Goal: Task Accomplishment & Management: Manage account settings

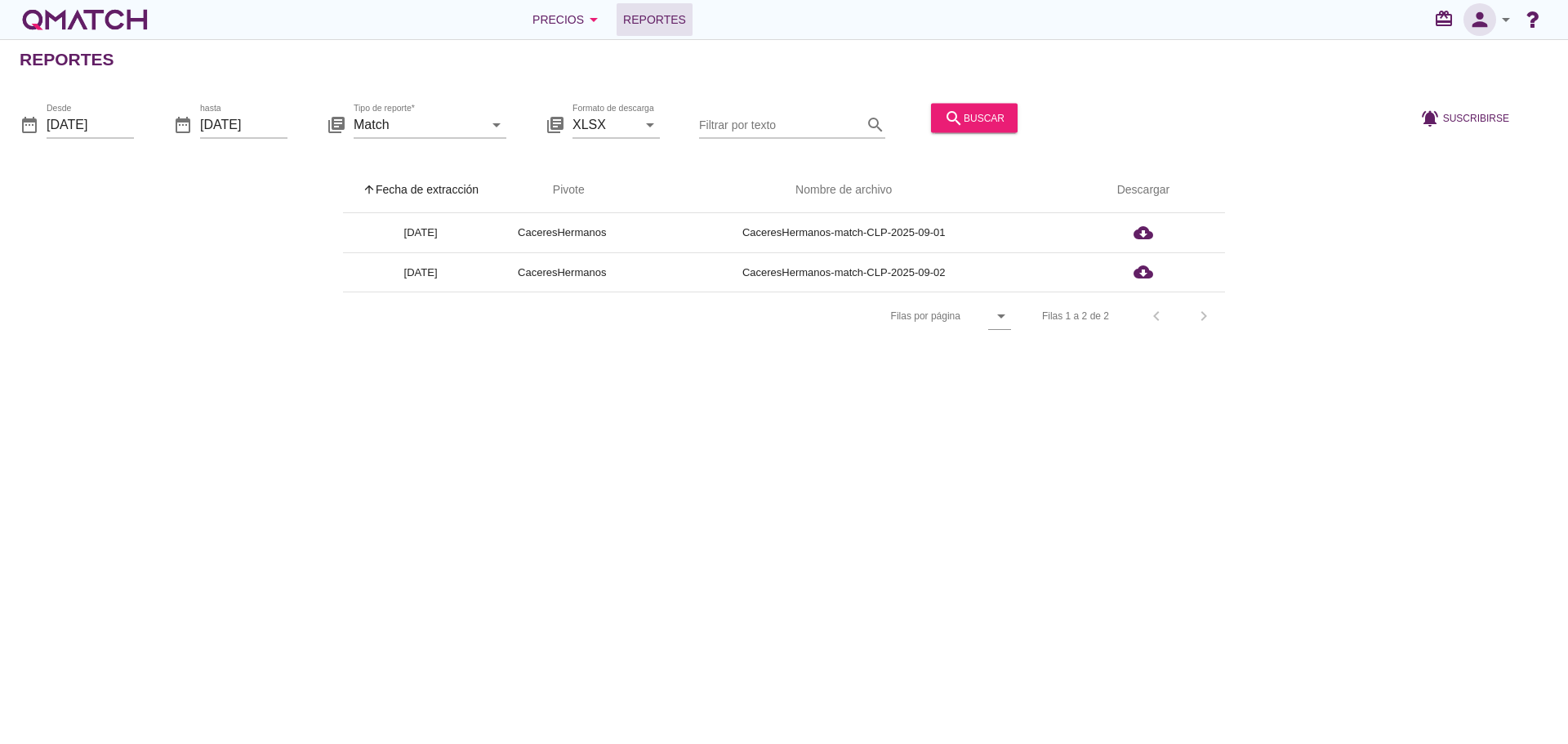
click at [1490, 22] on icon "person" at bounding box center [1480, 20] width 33 height 23
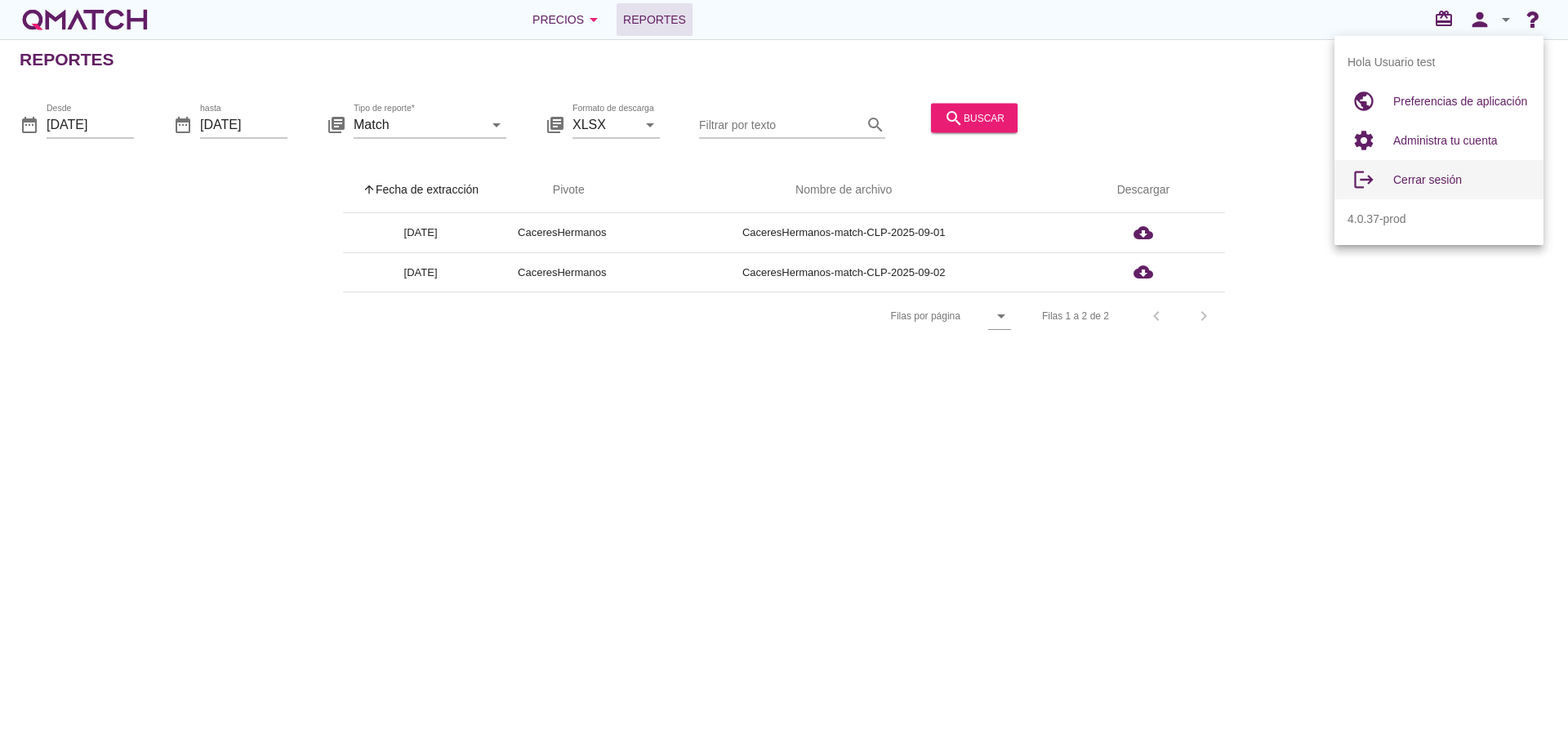
click at [1456, 175] on span "Cerrar sesión" at bounding box center [1427, 179] width 69 height 13
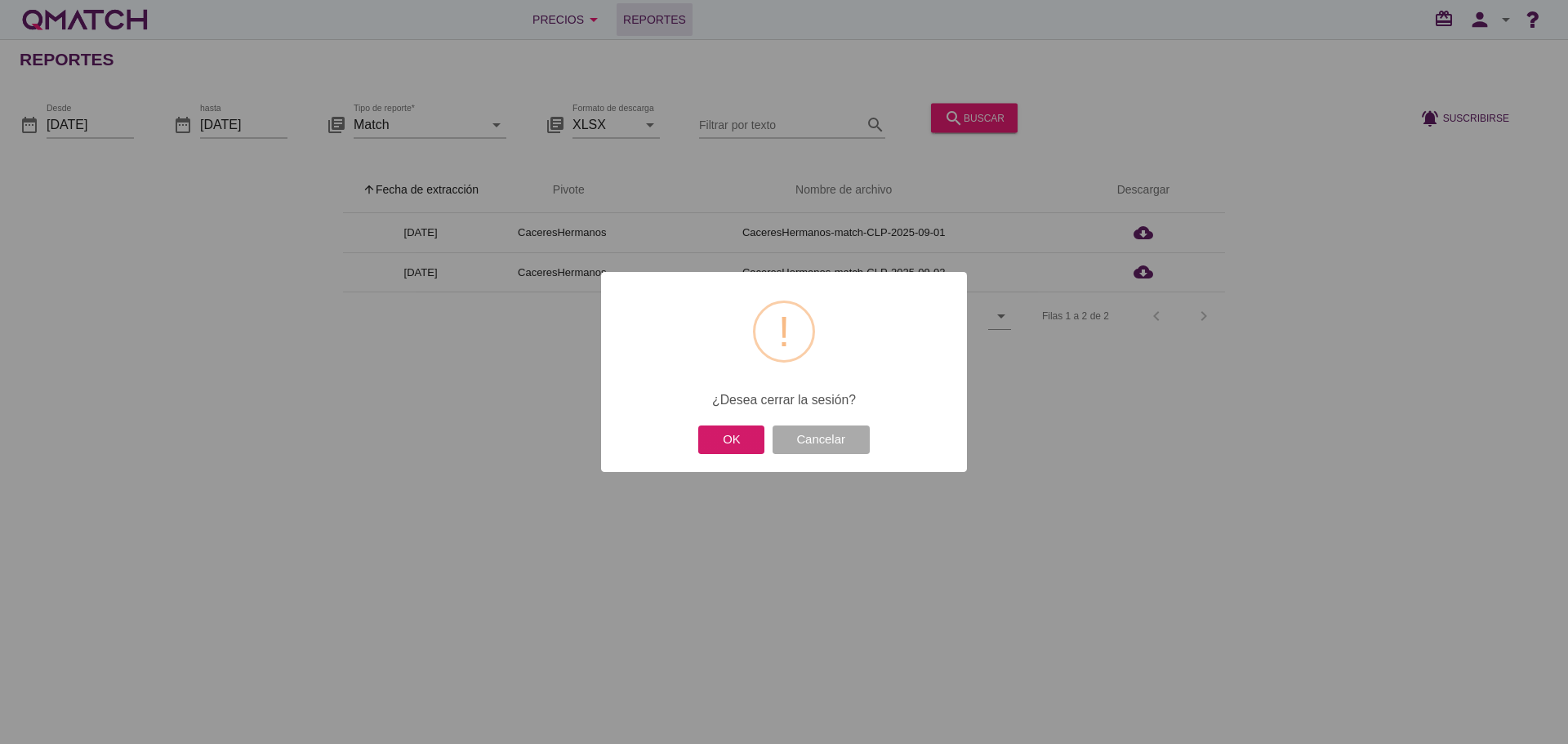
click at [743, 442] on button "OK" at bounding box center [731, 439] width 66 height 28
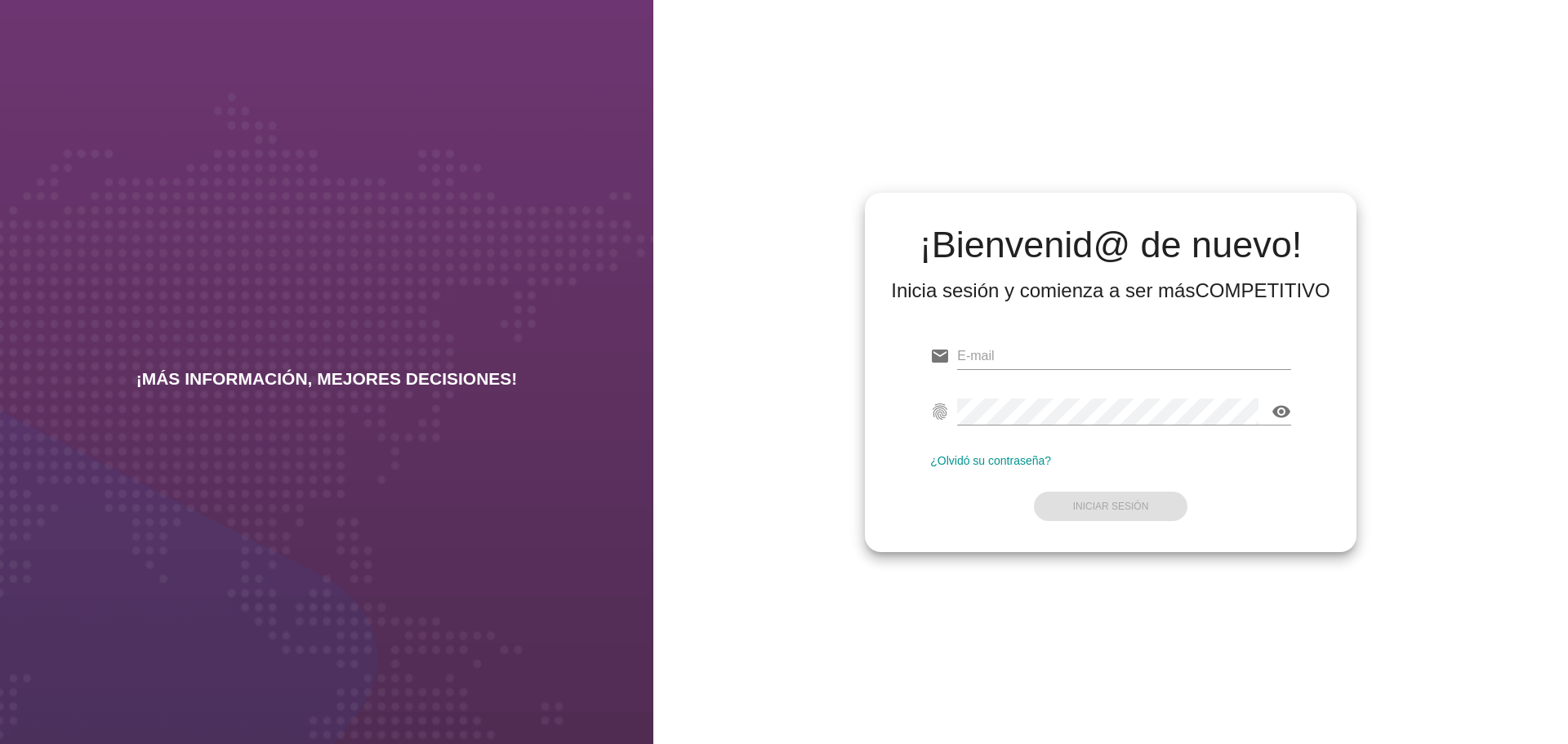
type input "[EMAIL_ADDRESS][DOMAIN_NAME]"
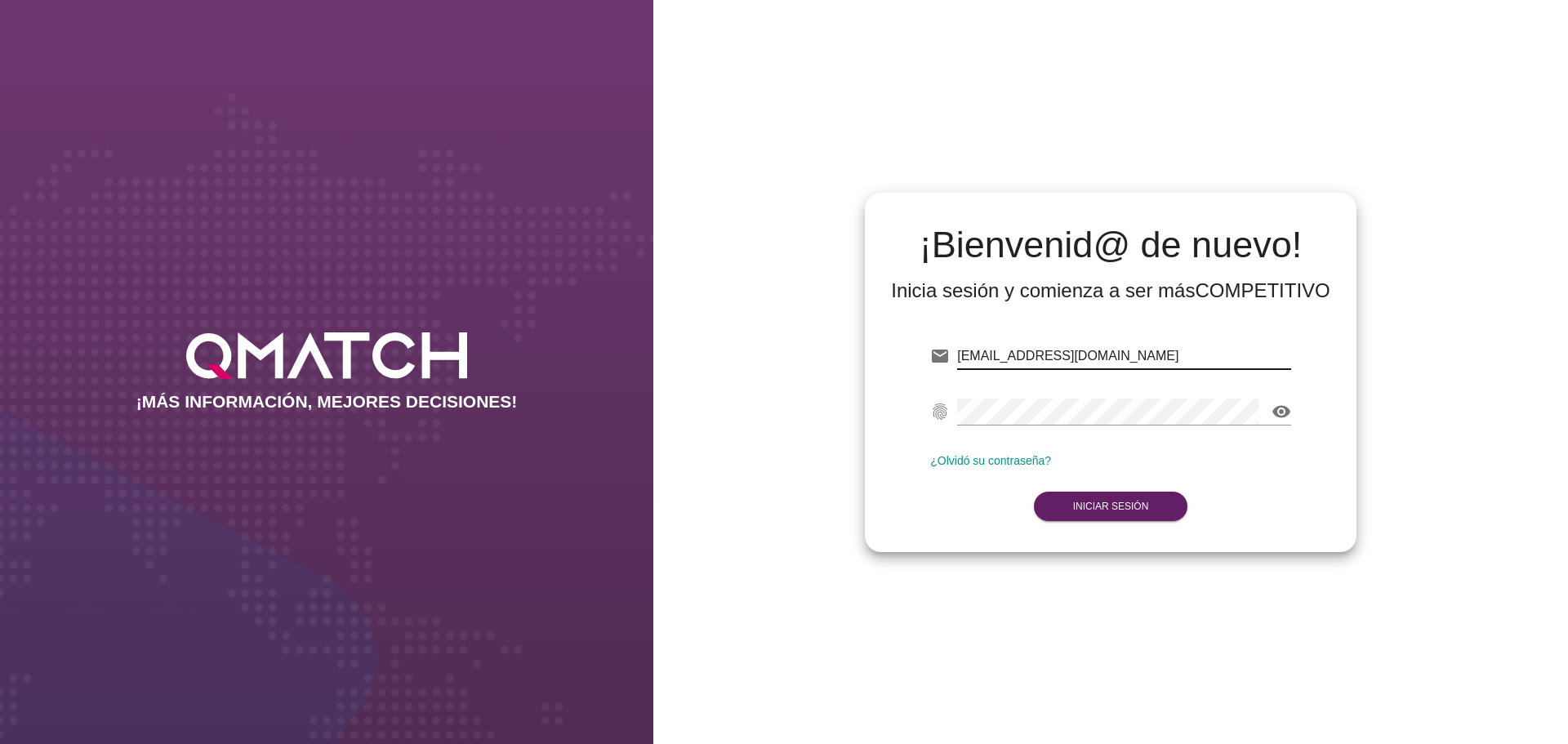
drag, startPoint x: 1187, startPoint y: 359, endPoint x: 852, endPoint y: 358, distance: 335.0
click at [855, 358] on div "¡Bienvenid@ de nuevo! Inicia sesión y comienza a ser más COMPETITIVO email test…" at bounding box center [1110, 372] width 914 height 744
type input "test@test.allnutrition.cl"
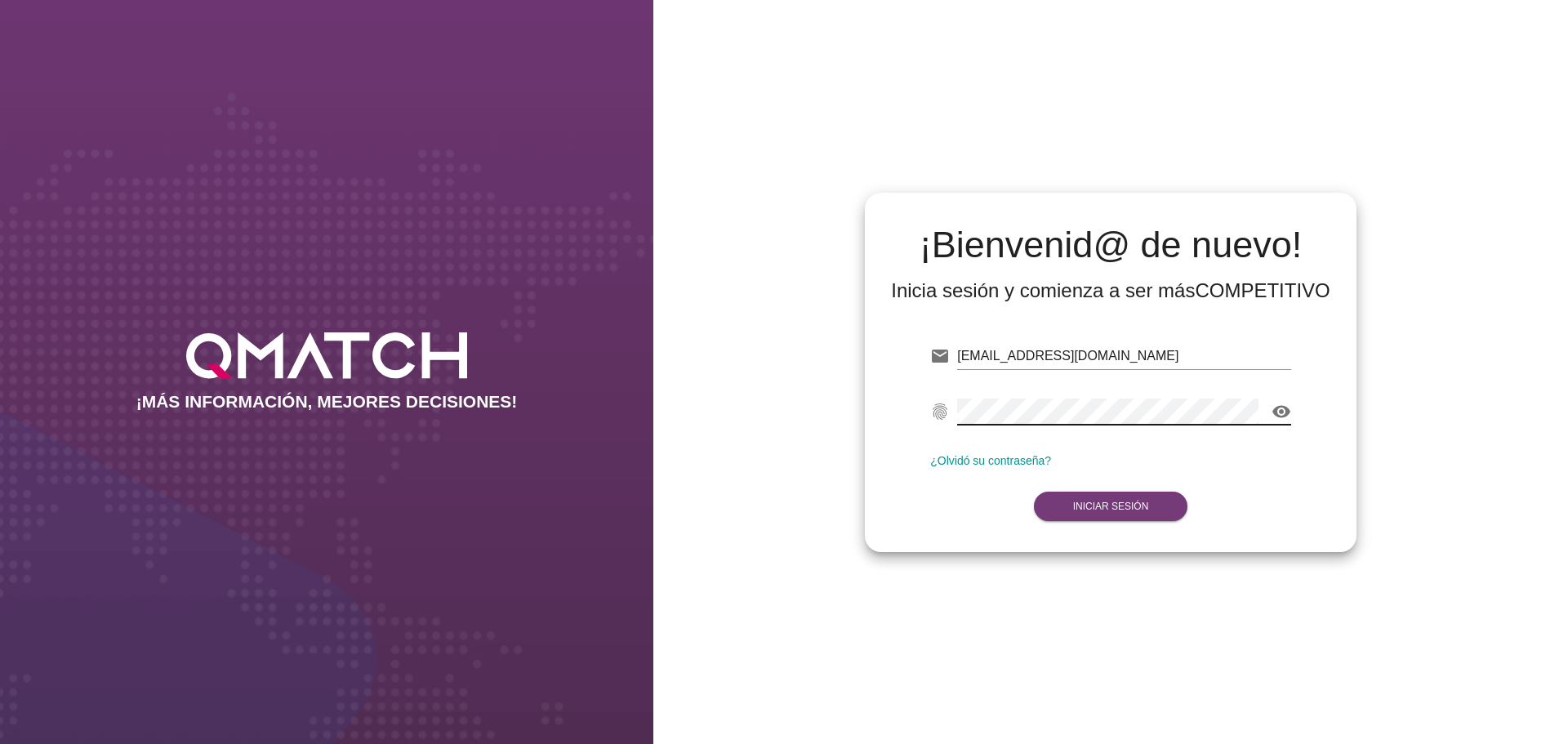
click at [1113, 503] on strong "Iniciar Sesión" at bounding box center [1111, 506] width 76 height 11
